Goal: Task Accomplishment & Management: Manage account settings

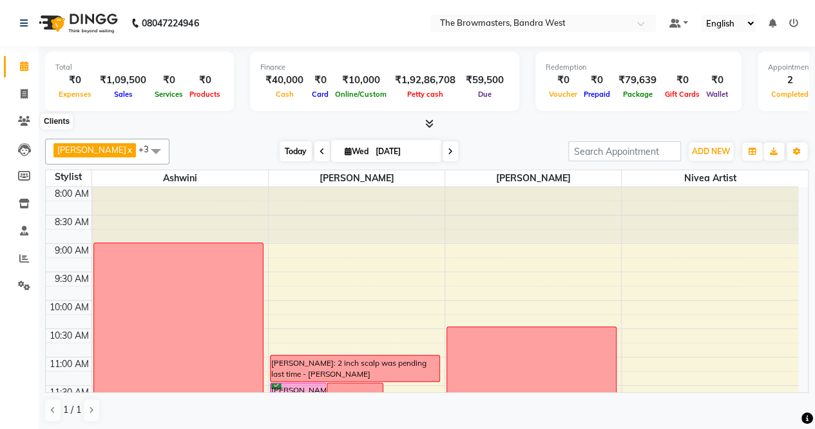
click at [299, 148] on span "Today" at bounding box center [296, 151] width 32 height 20
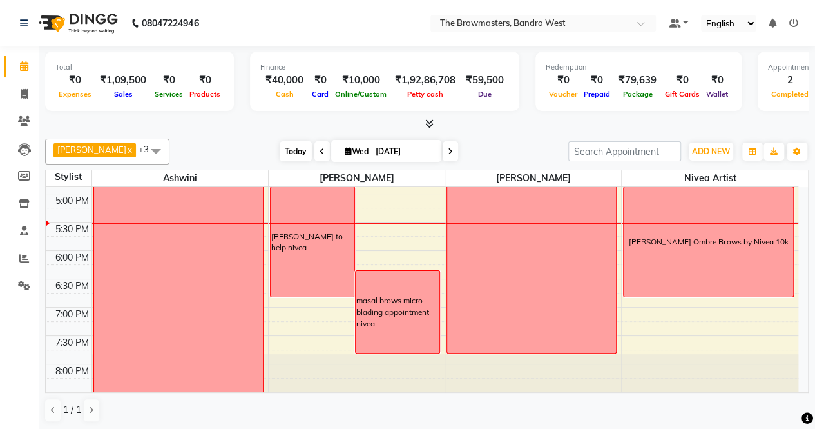
click at [290, 148] on span "Today" at bounding box center [296, 151] width 32 height 20
click at [355, 147] on span "Wed" at bounding box center [357, 151] width 30 height 10
select select "9"
select select "2025"
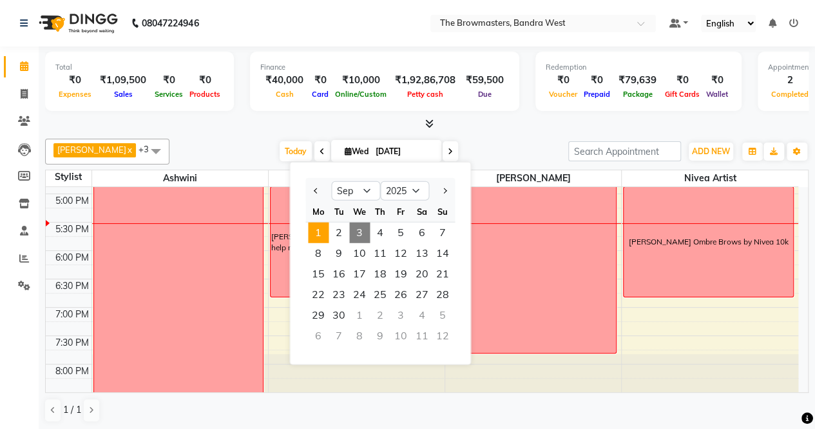
click at [313, 230] on span "1" at bounding box center [318, 232] width 21 height 21
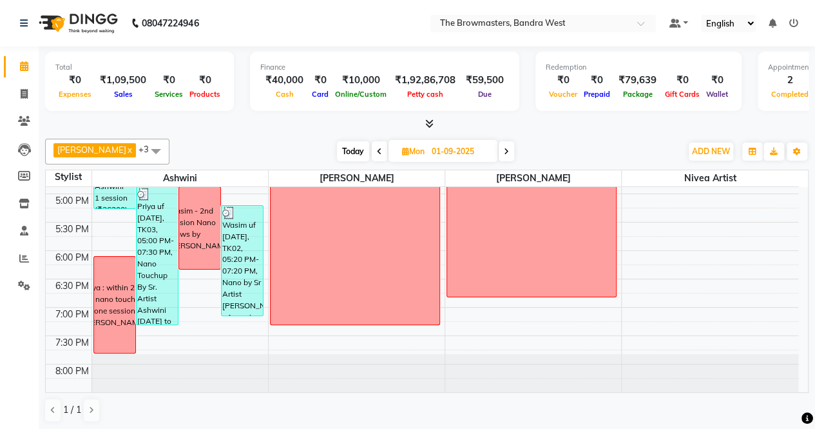
click at [385, 150] on span at bounding box center [379, 151] width 15 height 20
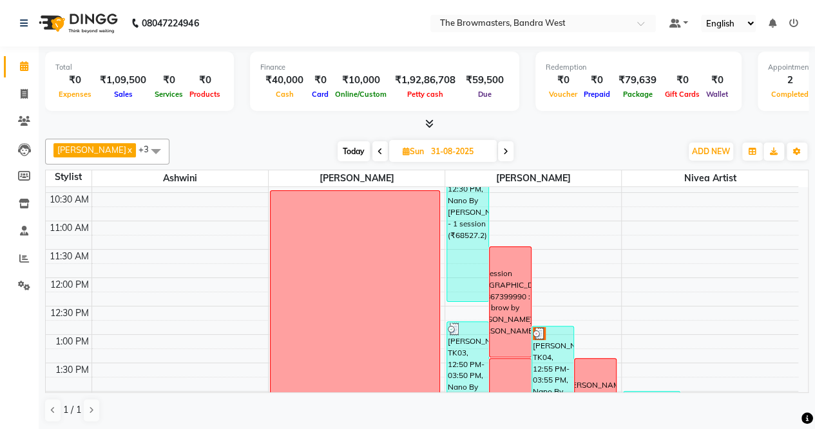
scroll to position [134, 0]
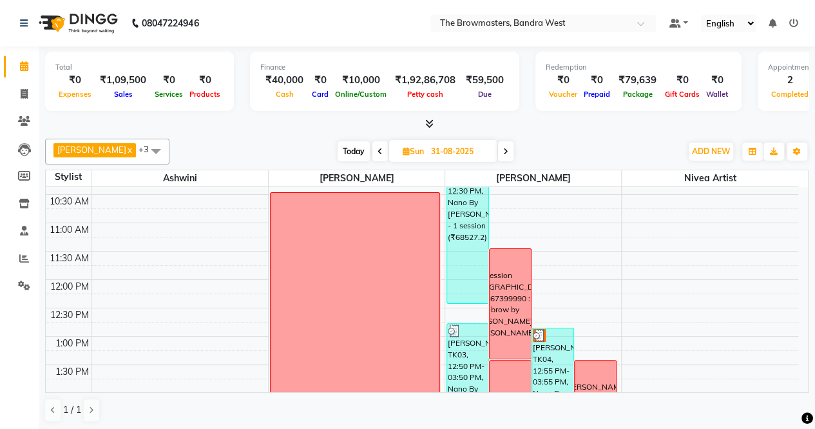
click at [385, 153] on span at bounding box center [379, 151] width 15 height 20
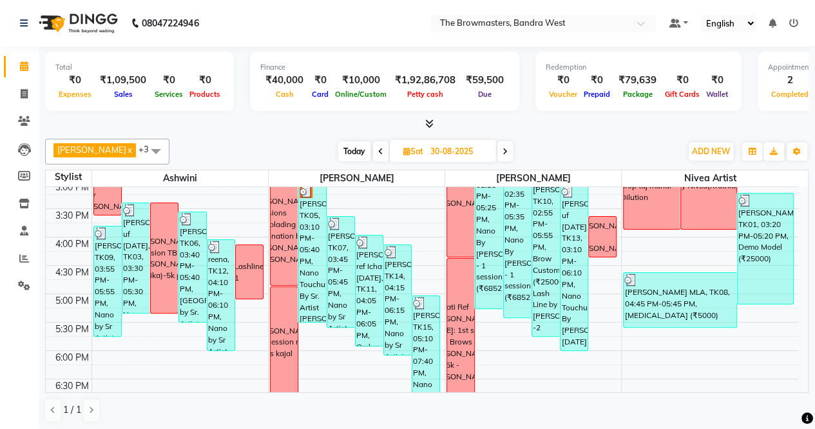
scroll to position [414, 0]
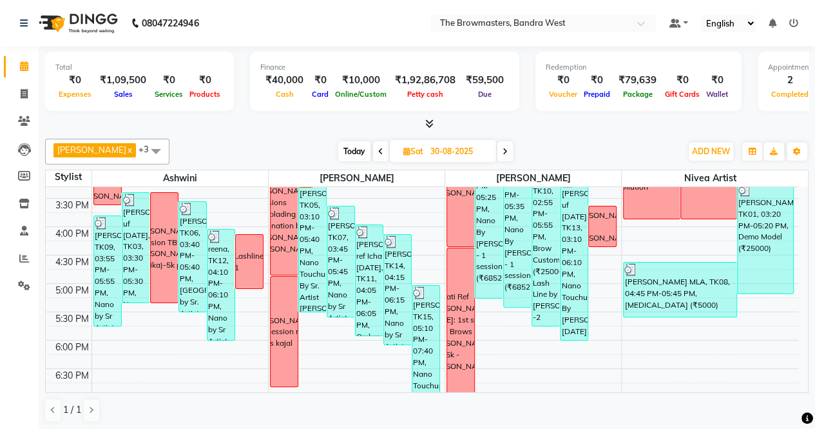
click at [383, 153] on icon at bounding box center [380, 152] width 5 height 8
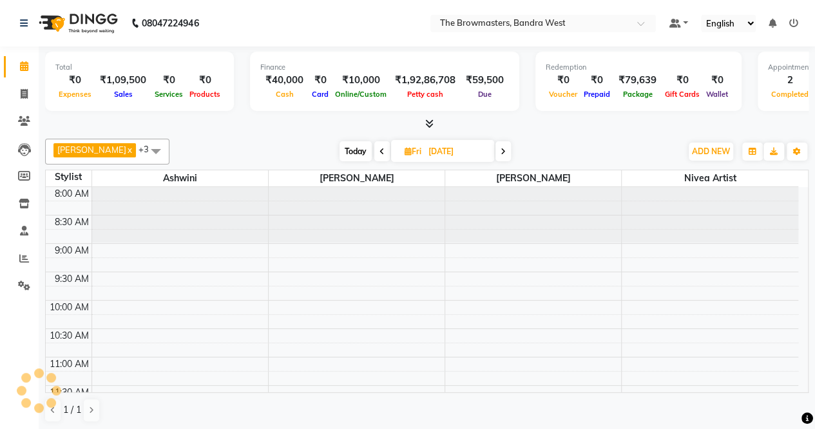
scroll to position [503, 0]
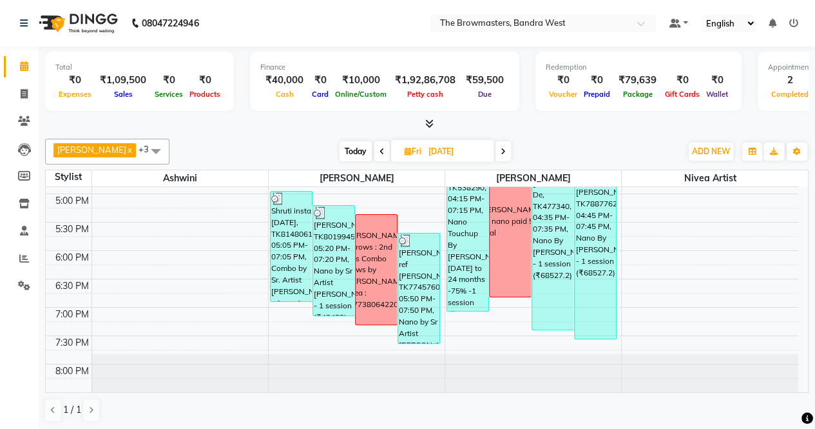
click at [354, 149] on span "Today" at bounding box center [356, 151] width 32 height 20
type input "[DATE]"
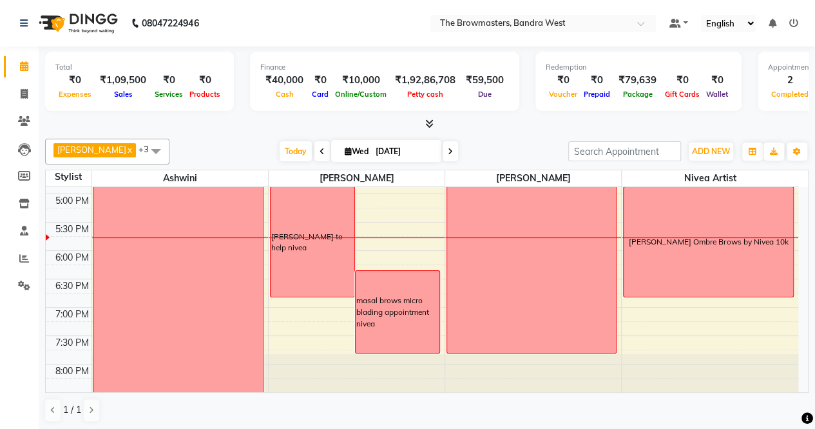
click at [419, 154] on input "[DATE]" at bounding box center [404, 151] width 64 height 19
select select "9"
select select "2025"
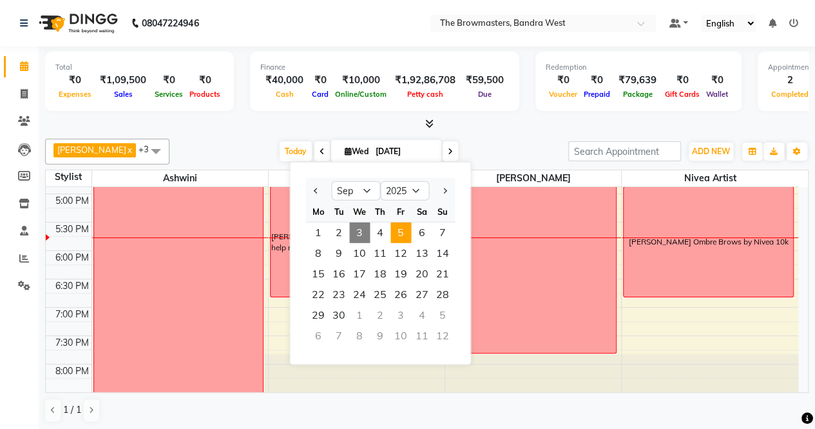
click at [393, 234] on span "5" at bounding box center [400, 232] width 21 height 21
type input "[DATE]"
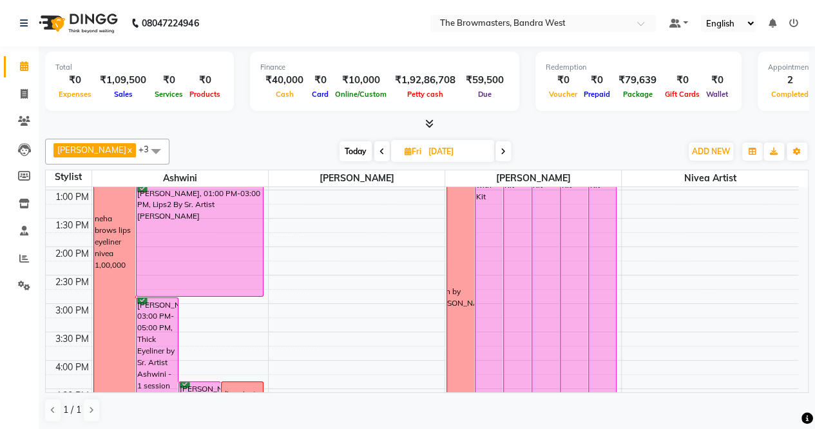
scroll to position [284, 0]
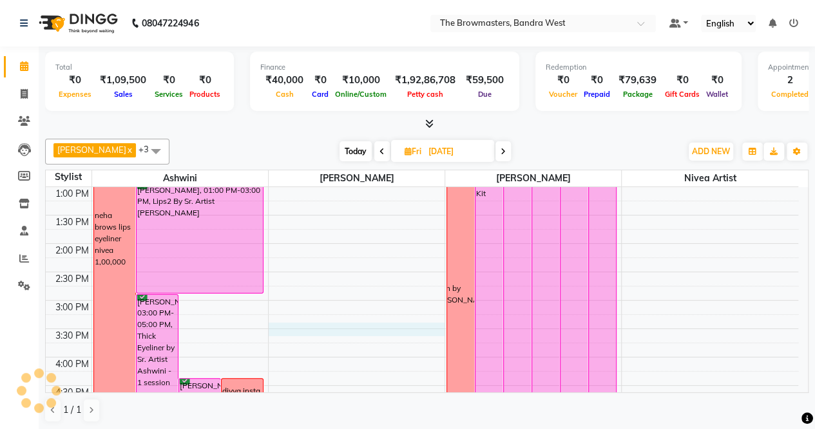
click at [347, 329] on div "8:00 AM 8:30 AM 9:00 AM 9:30 AM 10:00 AM 10:30 AM 11:00 AM 11:30 AM 12:00 PM 12…" at bounding box center [422, 271] width 753 height 737
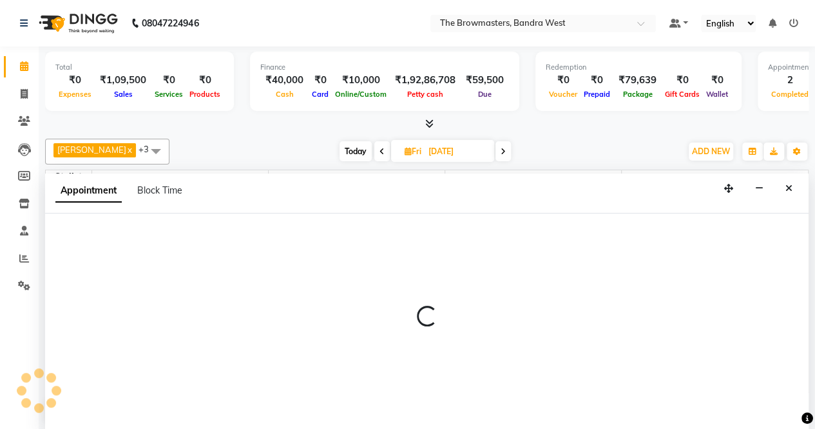
scroll to position [0, 0]
select select "64307"
select select "tentative"
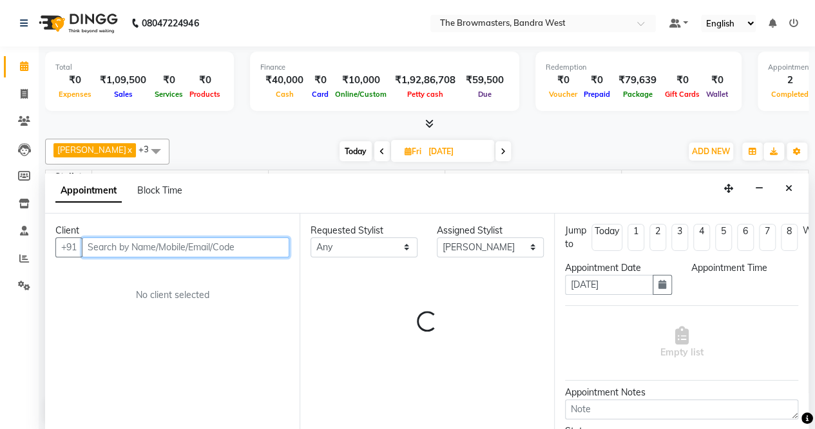
select select "930"
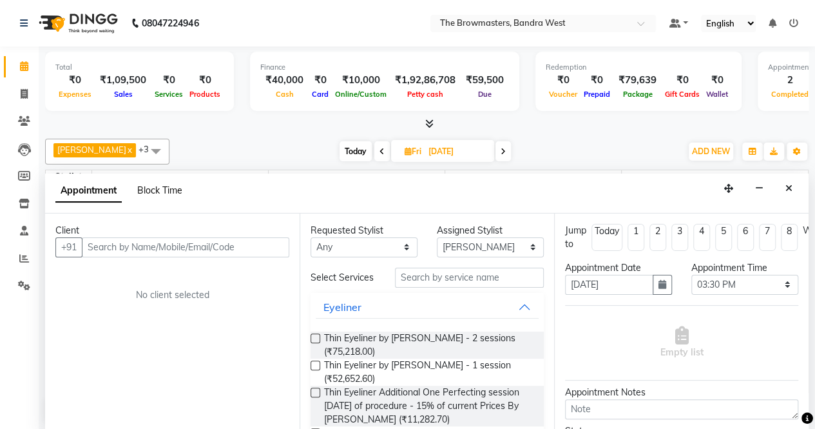
click at [159, 191] on span "Block Time" at bounding box center [159, 190] width 45 height 12
select select "64307"
select select "930"
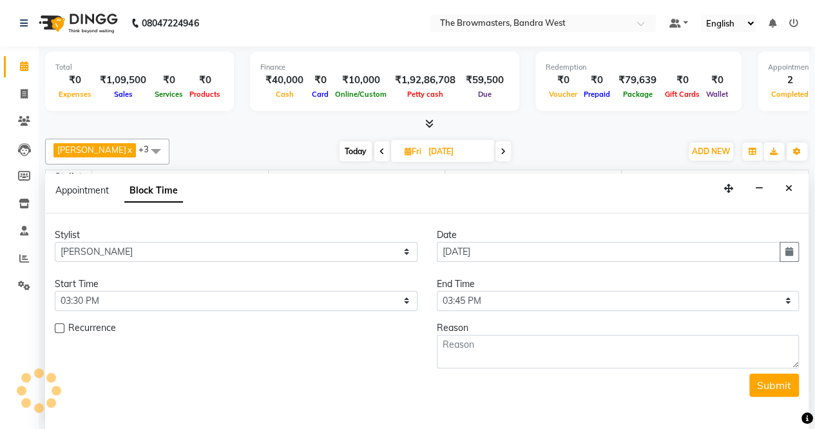
scroll to position [503, 0]
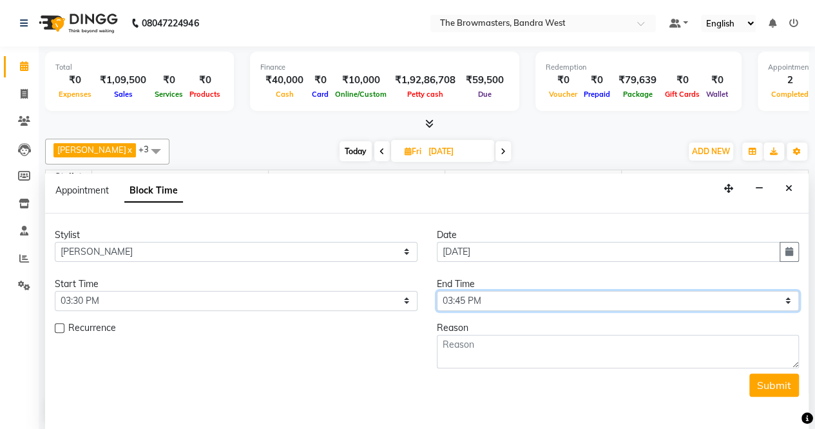
click at [492, 292] on select "Select 09:00 AM 09:15 AM 09:30 AM 09:45 AM 10:00 AM 10:15 AM 10:30 AM 10:45 AM …" at bounding box center [618, 301] width 363 height 20
select select "1050"
click at [437, 291] on select "Select 09:00 AM 09:15 AM 09:30 AM 09:45 AM 10:00 AM 10:15 AM 10:30 AM 10:45 AM …" at bounding box center [618, 301] width 363 height 20
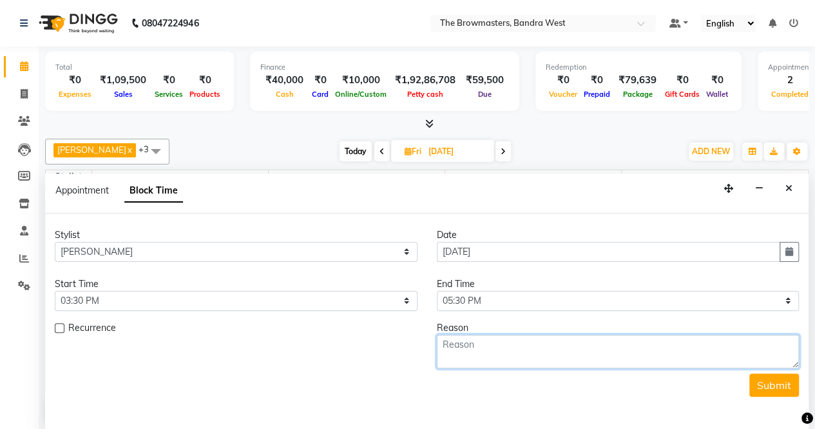
click at [478, 347] on textarea at bounding box center [618, 351] width 363 height 34
type textarea "Tent Husband Ref lily: SMP by [PERSON_NAME]"
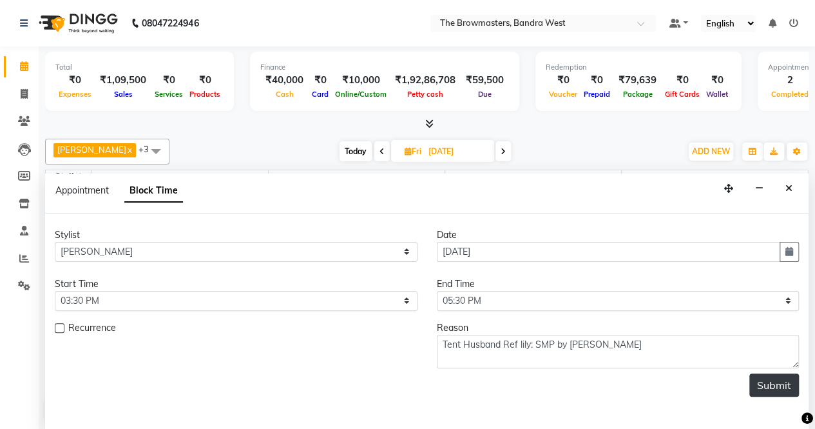
click at [787, 376] on button "Submit" at bounding box center [774, 384] width 50 height 23
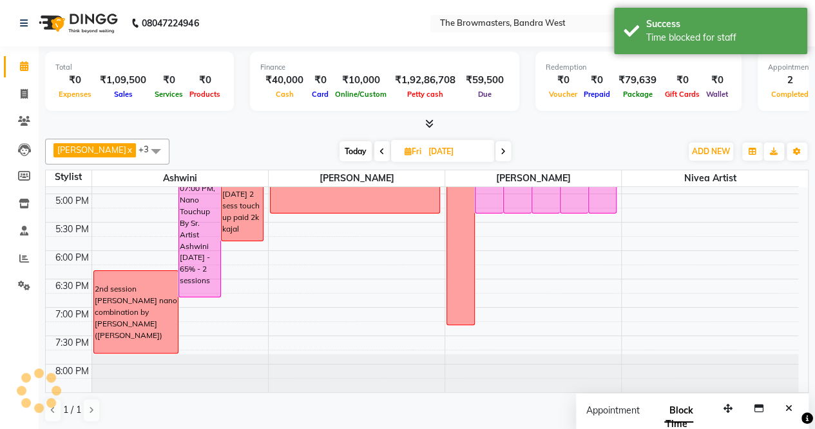
scroll to position [0, 0]
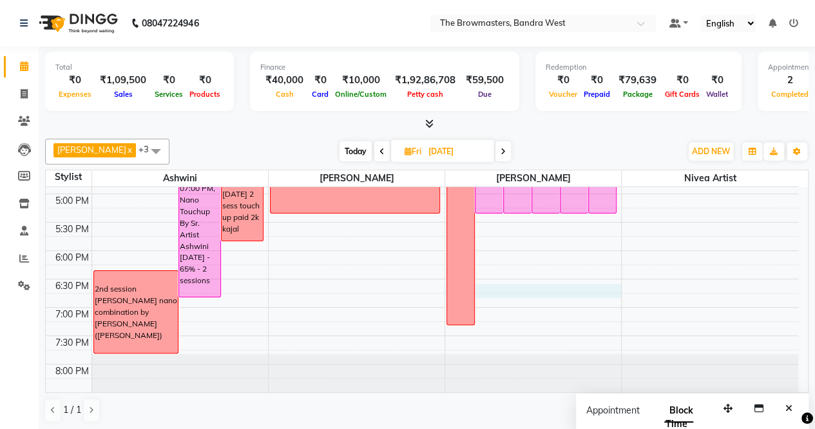
click at [570, 284] on div "8:00 AM 8:30 AM 9:00 AM 9:30 AM 10:00 AM 10:30 AM 11:00 AM 11:30 AM 12:00 PM 12…" at bounding box center [422, 52] width 753 height 737
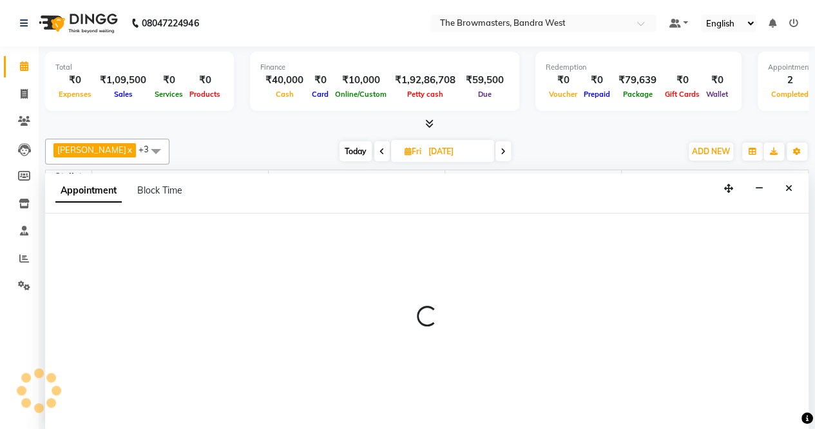
select select "64308"
select select "1125"
select select "tentative"
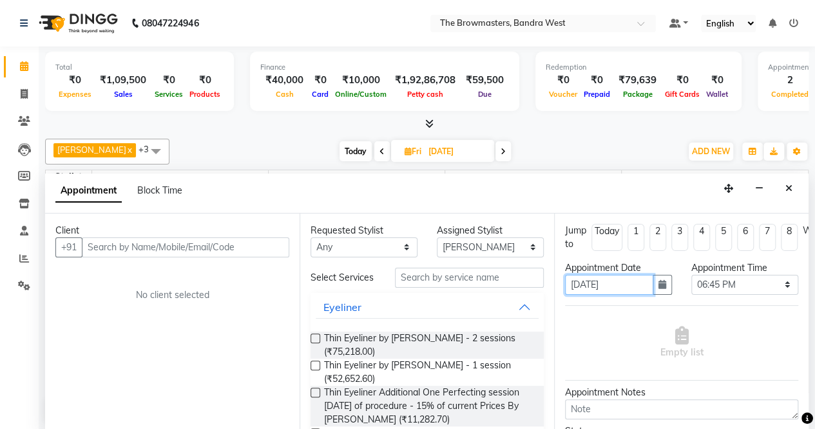
click at [570, 288] on input "[DATE]" at bounding box center [609, 285] width 88 height 20
click at [563, 298] on div "Appointment Date [DATE]" at bounding box center [618, 283] width 126 height 44
click at [557, 298] on div "Appointment Date [DATE]" at bounding box center [618, 283] width 126 height 44
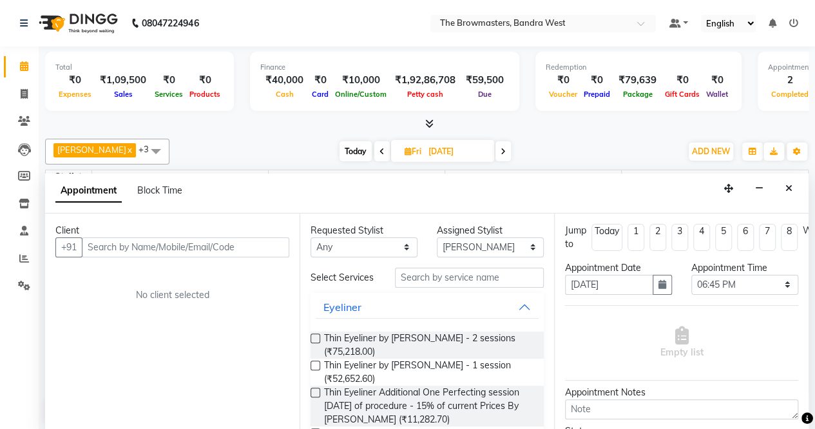
click at [581, 313] on div "Empty list" at bounding box center [681, 343] width 233 height 64
click at [540, 309] on div "Requested Stylist Any [PERSON_NAME] Ashwini [PERSON_NAME] Jyoti Kajal Kratika K…" at bounding box center [427, 321] width 255 height 217
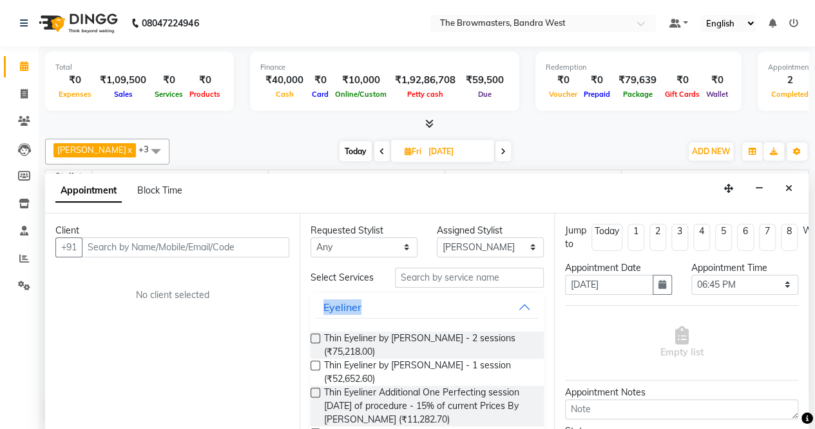
click at [540, 309] on div "Requested Stylist Any [PERSON_NAME] Ashwini [PERSON_NAME] Jyoti Kajal Kratika K…" at bounding box center [427, 321] width 255 height 217
click at [561, 307] on div "Jump to [DATE] 1 2 3 4 5 6 7 8 Weeks Appointment Date [DATE] Appointment Time S…" at bounding box center [681, 321] width 255 height 217
click at [793, 180] on button "Close" at bounding box center [789, 188] width 19 height 20
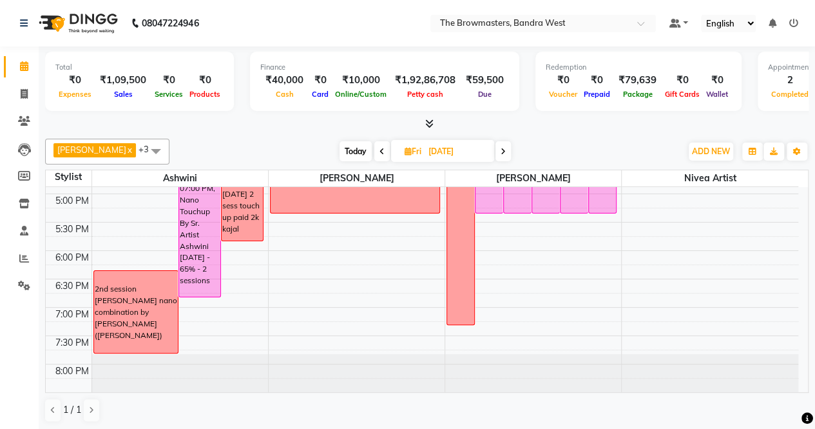
click at [355, 148] on span "Today" at bounding box center [356, 151] width 32 height 20
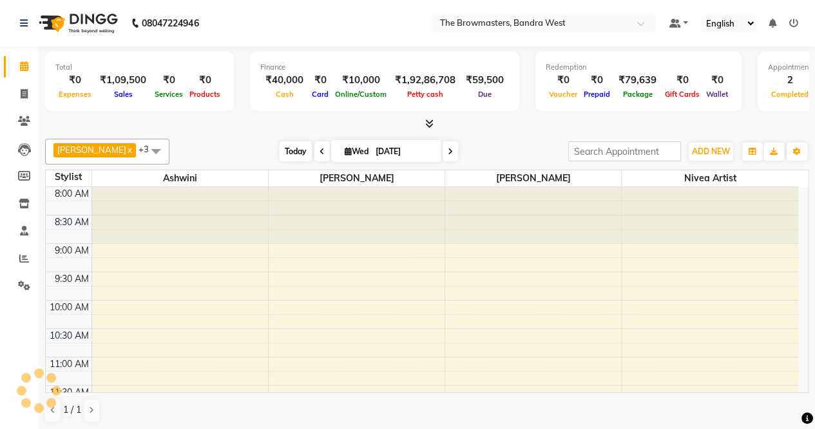
scroll to position [520, 0]
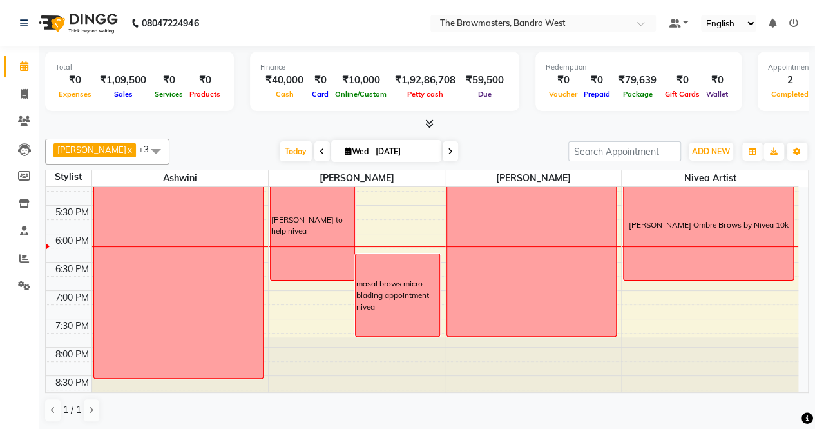
click at [453, 148] on icon at bounding box center [450, 152] width 5 height 8
type input "[DATE]"
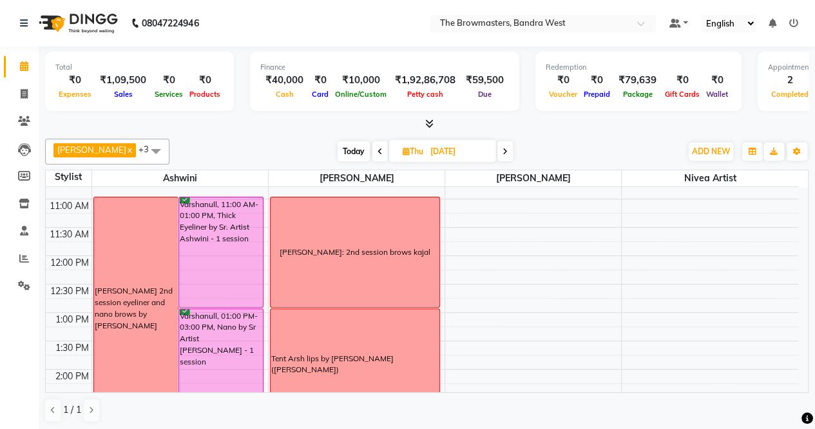
scroll to position [146, 0]
